Goal: Task Accomplishment & Management: Manage account settings

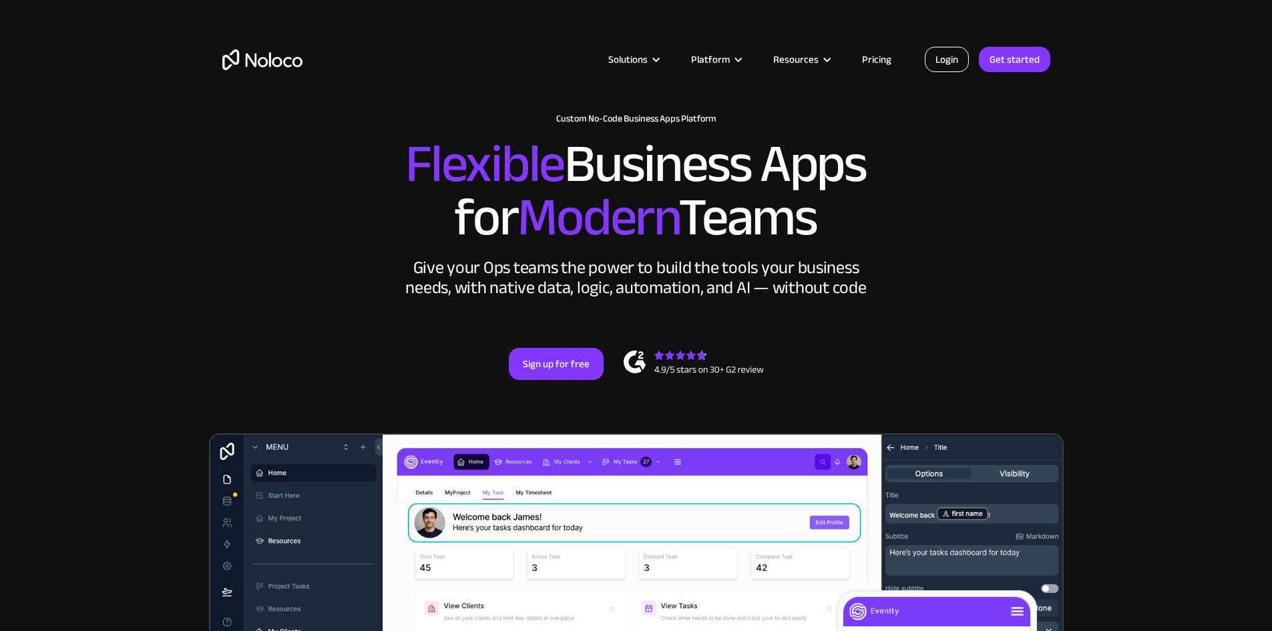
click at [943, 57] on link "Login" at bounding box center [947, 59] width 44 height 25
